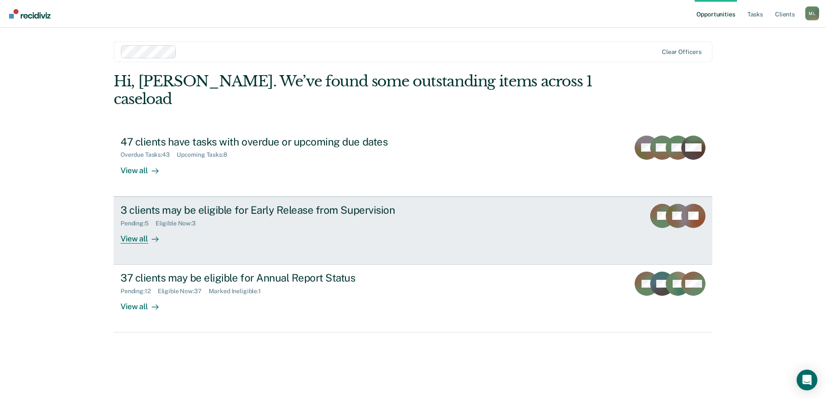
click at [339, 211] on div "3 clients may be eligible for Early Release from Supervision Pending : 5 Eligib…" at bounding box center [282, 224] width 324 height 40
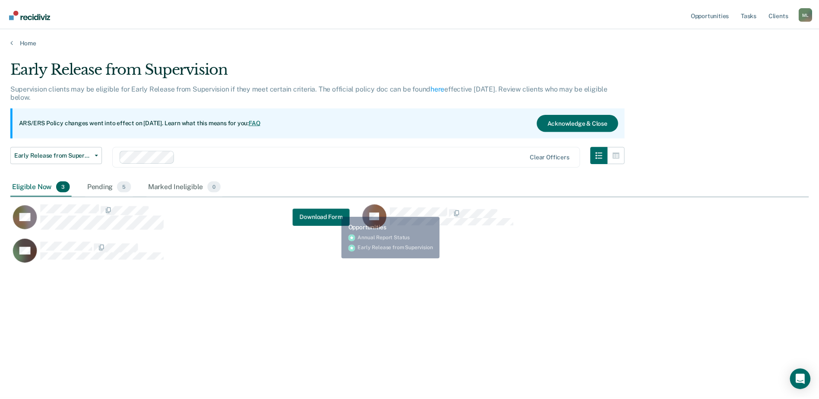
scroll to position [268, 799]
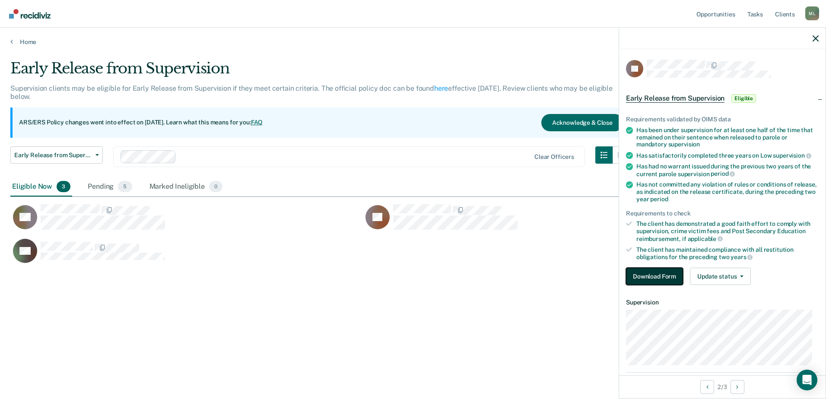
click at [643, 276] on button "Download Form" at bounding box center [654, 276] width 57 height 17
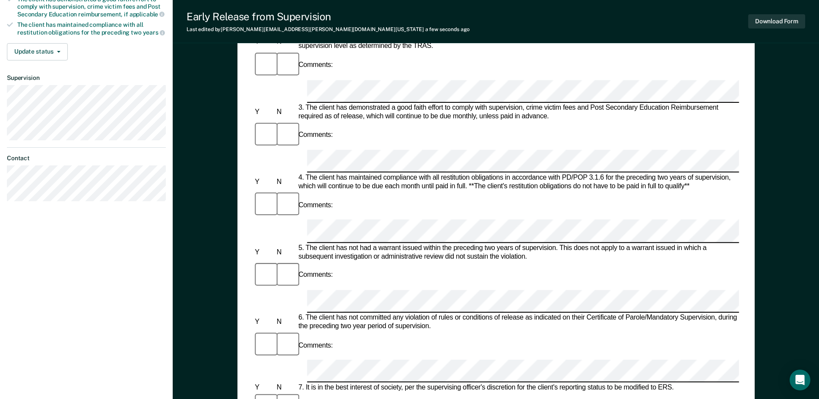
scroll to position [259, 0]
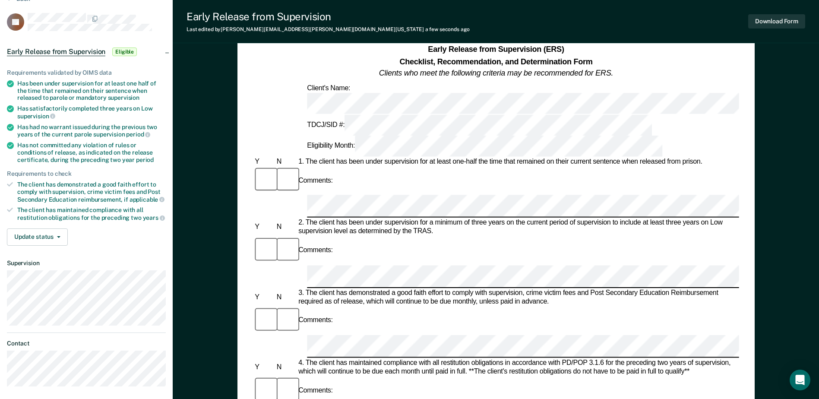
scroll to position [86, 0]
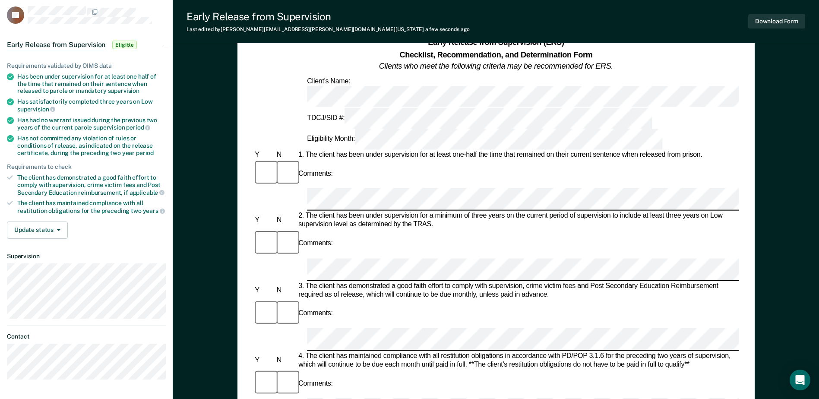
scroll to position [0, 0]
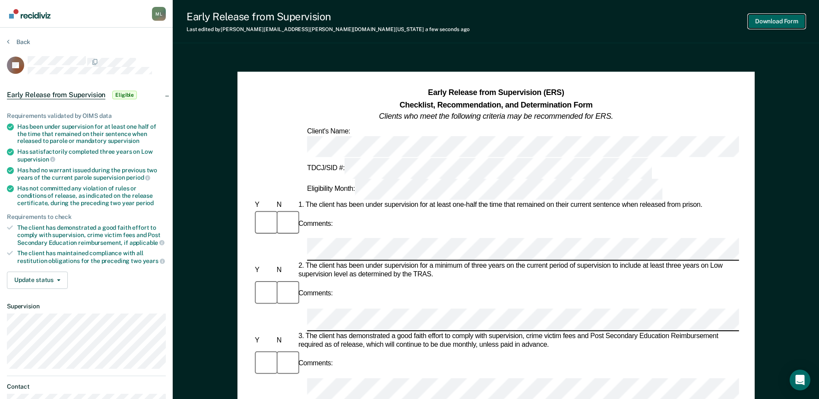
click at [794, 18] on button "Download Form" at bounding box center [776, 21] width 57 height 14
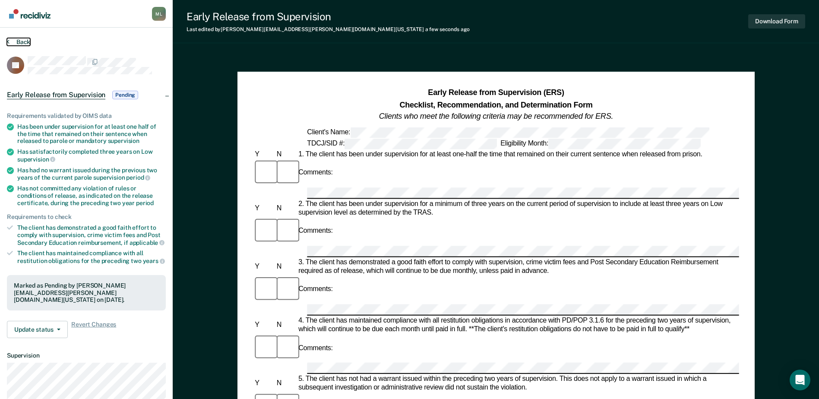
click at [29, 41] on button "Back" at bounding box center [18, 42] width 23 height 8
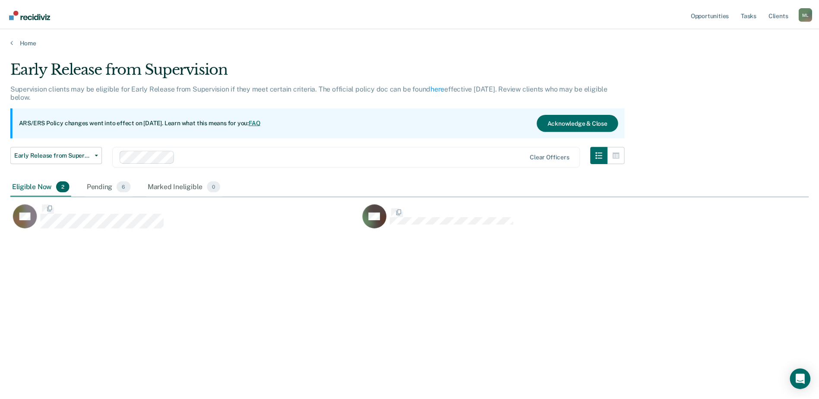
scroll to position [268, 799]
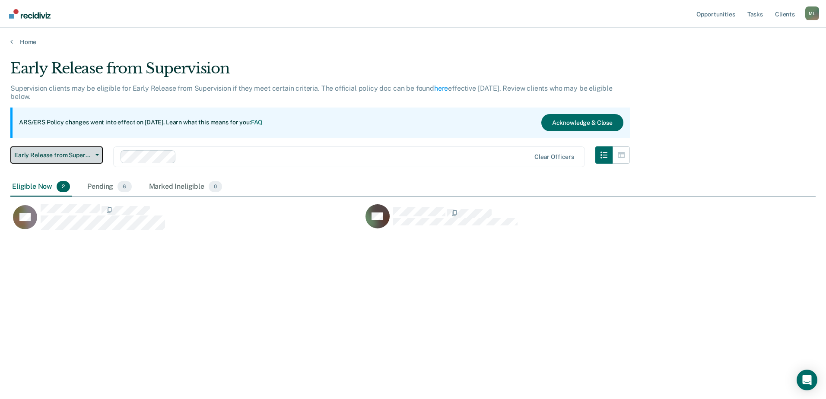
click at [61, 158] on span "Early Release from Supervision" at bounding box center [53, 155] width 78 height 7
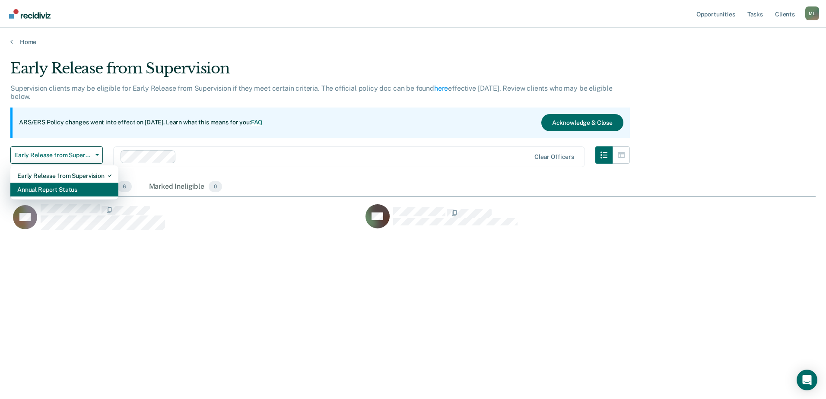
click at [51, 189] on div "Annual Report Status" at bounding box center [64, 190] width 94 height 14
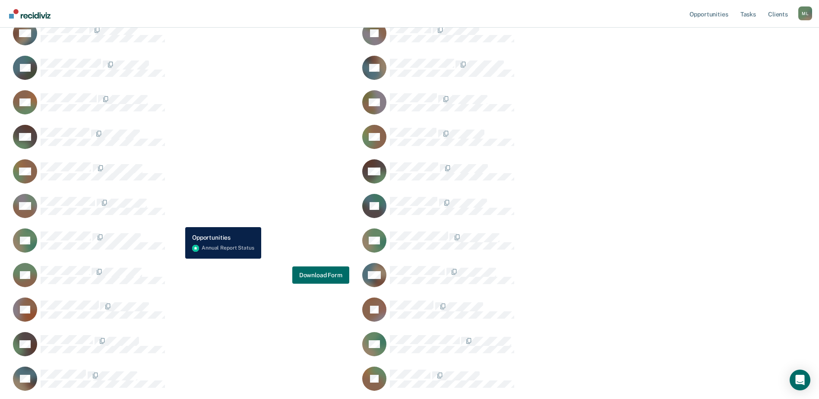
scroll to position [475, 0]
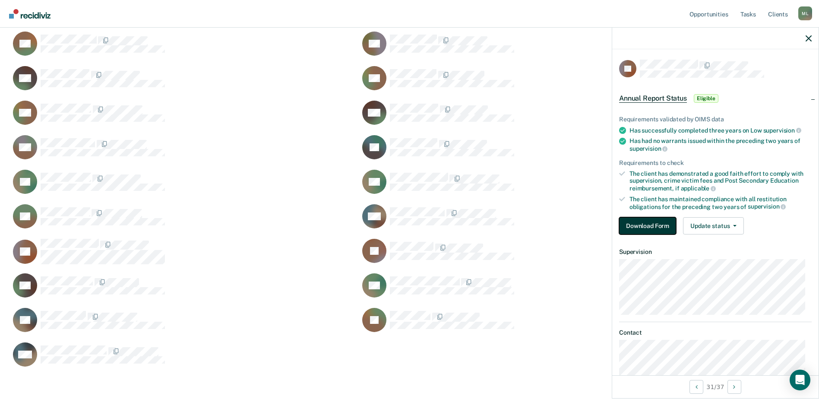
click at [632, 220] on button "Download Form" at bounding box center [647, 225] width 57 height 17
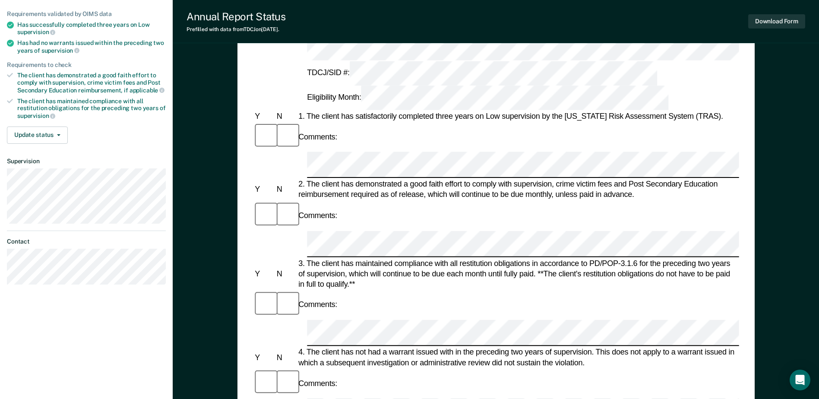
scroll to position [86, 0]
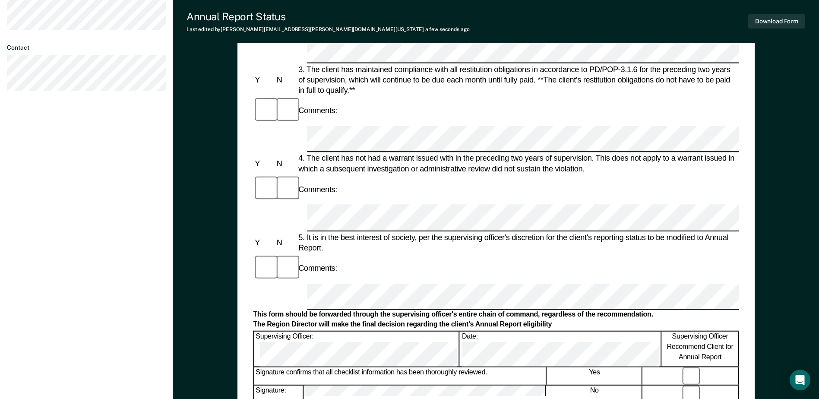
scroll to position [346, 0]
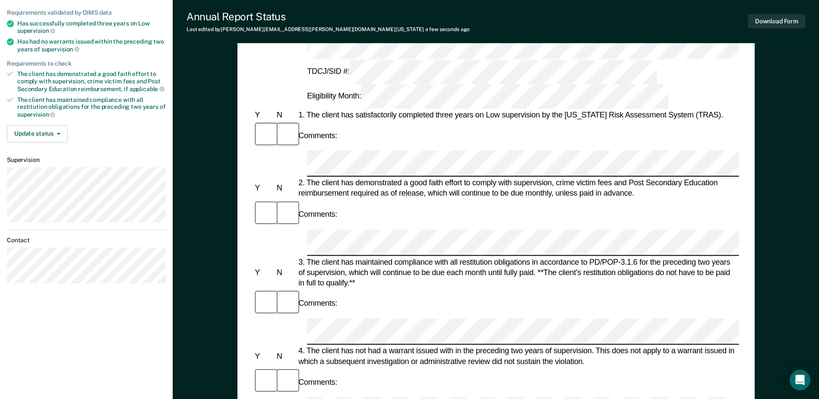
scroll to position [302, 0]
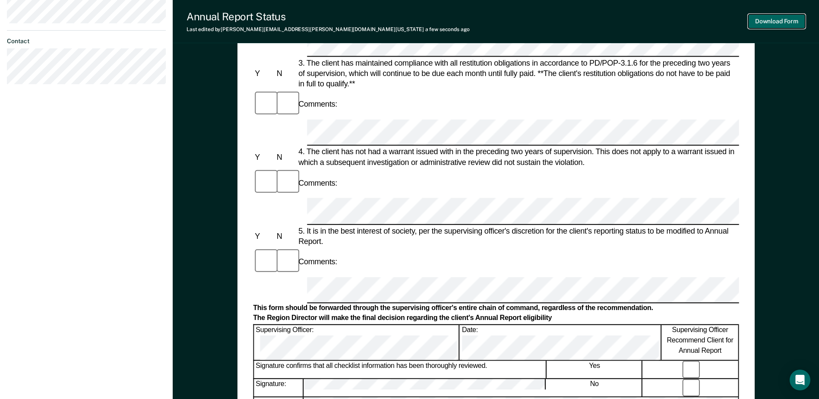
click at [761, 21] on button "Download Form" at bounding box center [776, 21] width 57 height 14
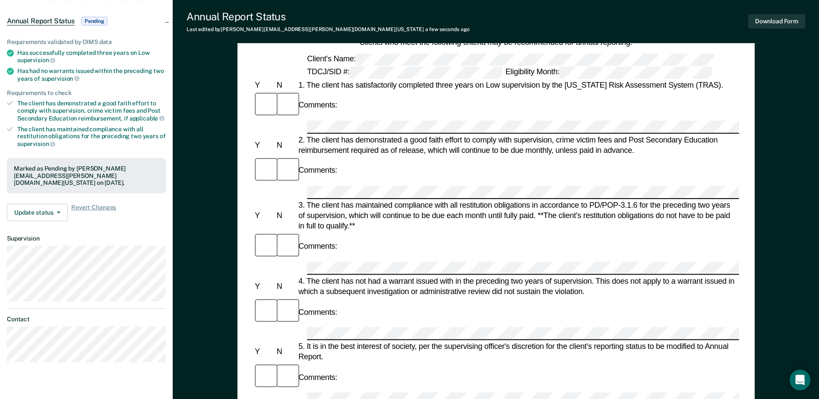
scroll to position [0, 0]
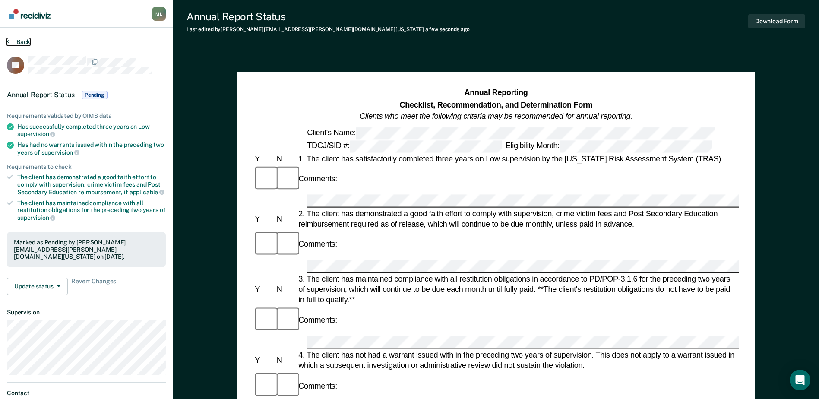
click at [18, 40] on button "Back" at bounding box center [18, 42] width 23 height 8
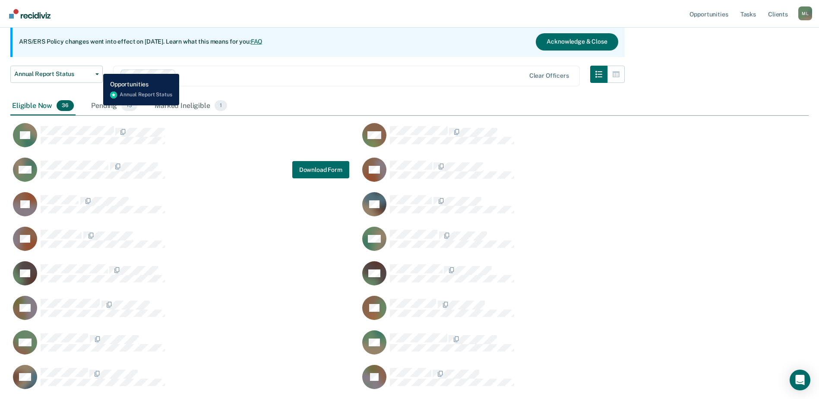
scroll to position [43, 0]
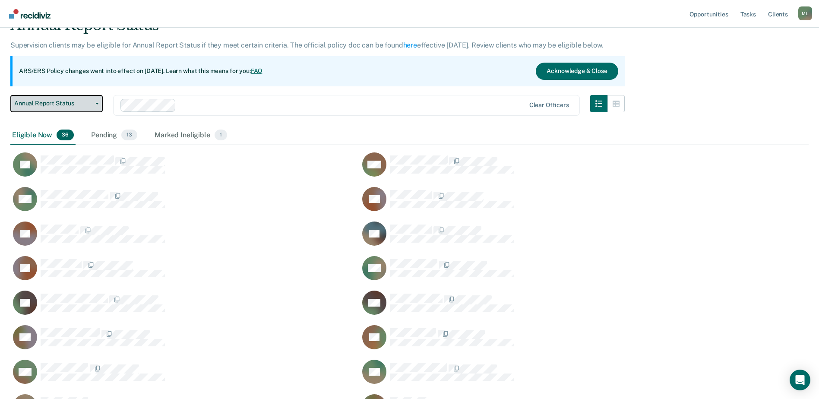
click at [78, 108] on button "Annual Report Status" at bounding box center [56, 103] width 92 height 17
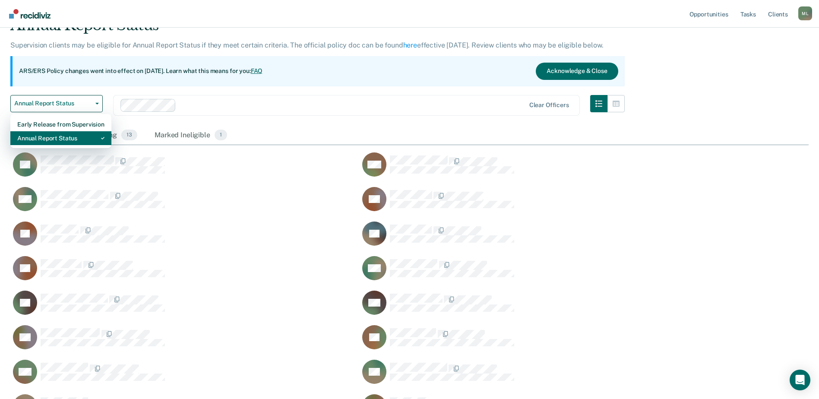
click at [66, 135] on div "Annual Report Status" at bounding box center [60, 138] width 87 height 14
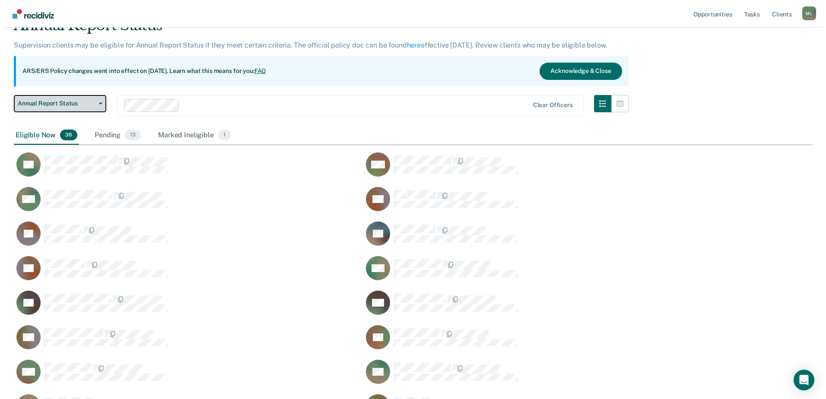
scroll to position [0, 0]
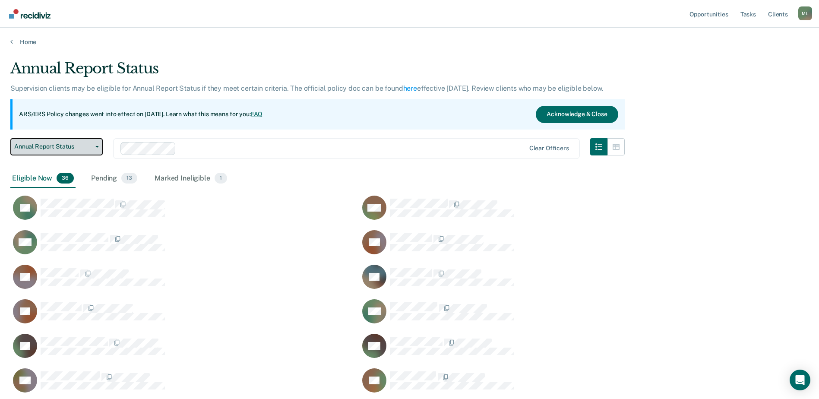
click at [73, 145] on span "Annual Report Status" at bounding box center [53, 146] width 78 height 7
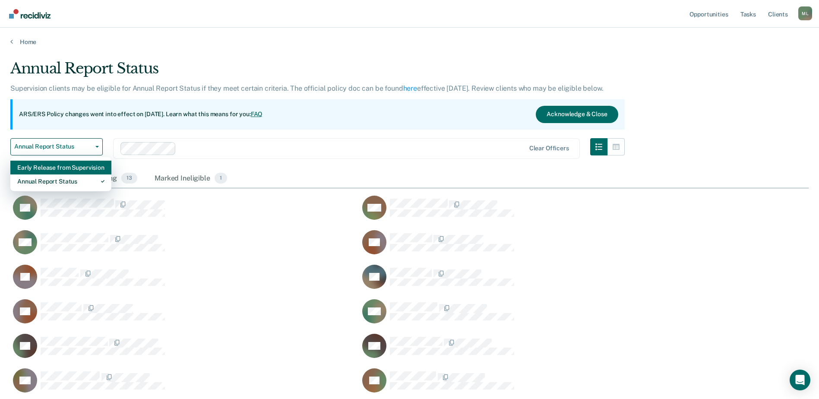
click at [67, 169] on div "Early Release from Supervision" at bounding box center [60, 168] width 87 height 14
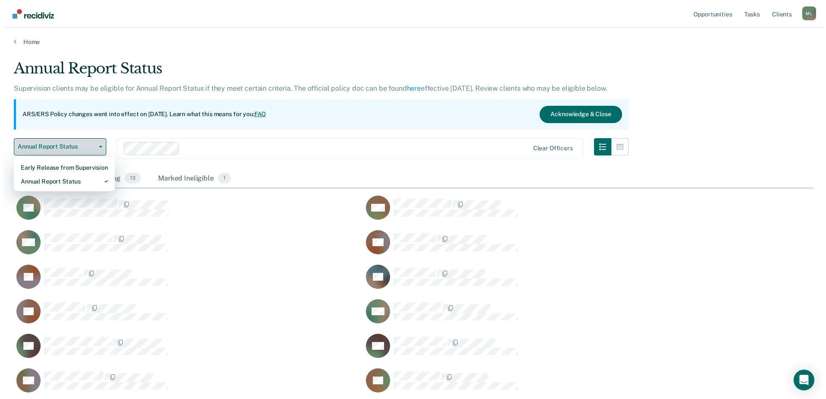
scroll to position [7, 7]
